Goal: Obtain resource: Download file/media

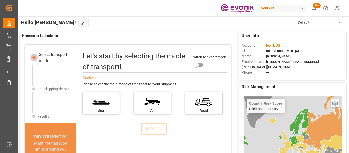
click at [318, 7] on span "99+" at bounding box center [317, 5] width 8 height 5
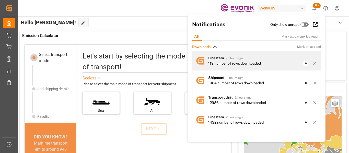
click at [250, 64] on div "119 number of rows downloaded" at bounding box center [234, 63] width 53 height 5
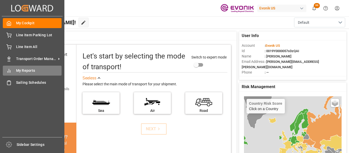
click at [26, 72] on span "My Reports" at bounding box center [39, 70] width 46 height 5
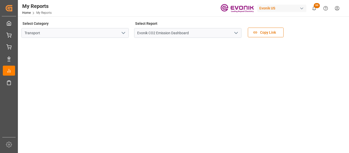
click at [233, 36] on button "open menu" at bounding box center [236, 33] width 8 height 8
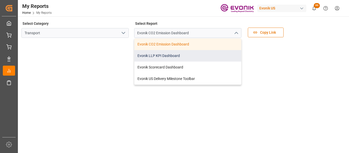
click at [155, 58] on div "Evonik LLP KPI Dashboard" at bounding box center [187, 55] width 107 height 11
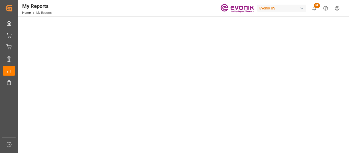
scroll to position [102, 0]
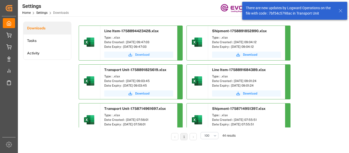
click at [149, 55] on button "Download" at bounding box center [138, 55] width 69 height 6
